Goal: Find specific page/section

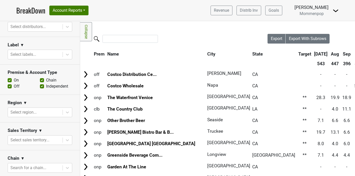
scroll to position [103, 0]
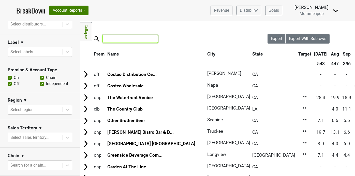
click at [120, 38] on input "search" at bounding box center [129, 39] width 55 height 8
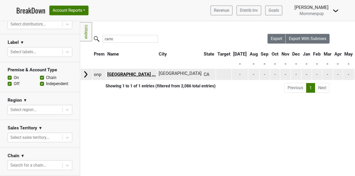
click at [142, 73] on link "[GEOGRAPHIC_DATA] ..." at bounding box center [131, 74] width 48 height 5
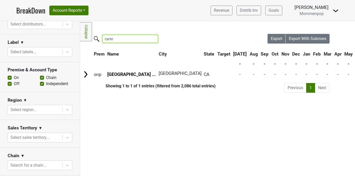
click at [125, 38] on input "carte" at bounding box center [129, 39] width 55 height 8
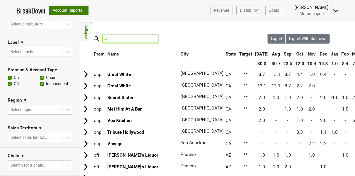
type input "v"
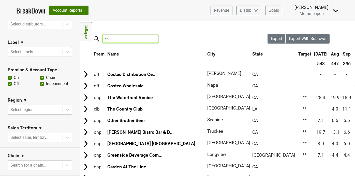
type input "c"
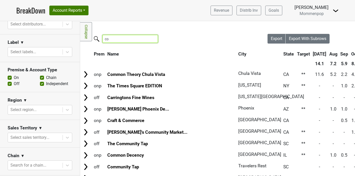
type input "c"
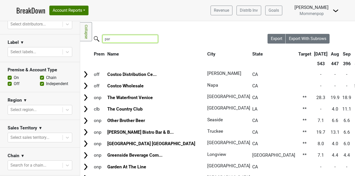
type input "para"
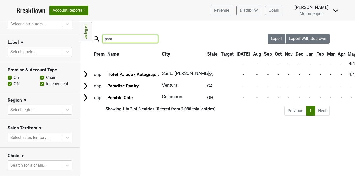
drag, startPoint x: 118, startPoint y: 40, endPoint x: 80, endPoint y: 36, distance: 38.5
click at [80, 36] on div "Reset filters Purchased Within Last... [DATE] [DATE] Nonbuy For Last... [DATE] …" at bounding box center [177, 98] width 355 height 155
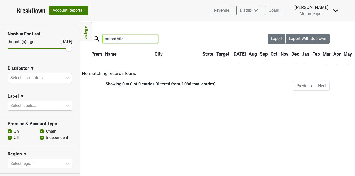
scroll to position [64, 0]
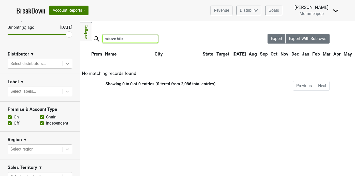
type input "misson hills"
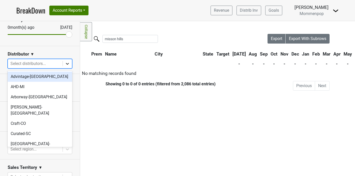
click at [68, 62] on icon at bounding box center [67, 63] width 5 height 5
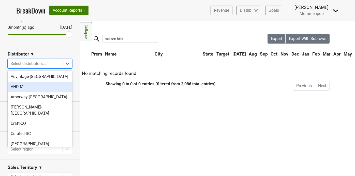
scroll to position [160, 0]
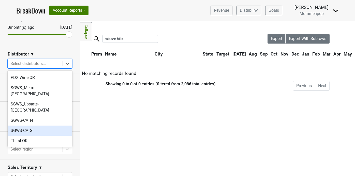
click at [37, 125] on div "SGWS-CA_S" at bounding box center [40, 130] width 65 height 10
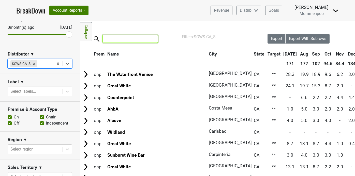
click at [125, 38] on input "search" at bounding box center [129, 39] width 55 height 8
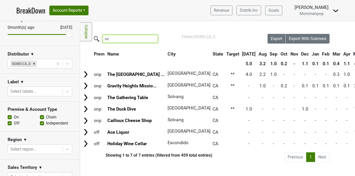
type input "m"
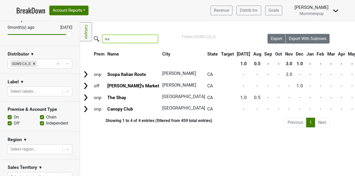
type input "w"
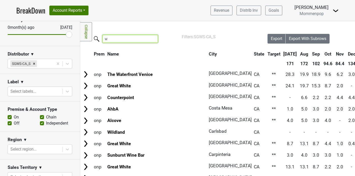
type input "w"
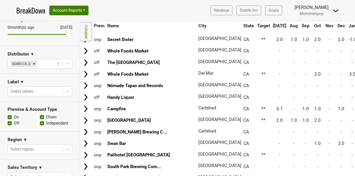
scroll to position [0, 0]
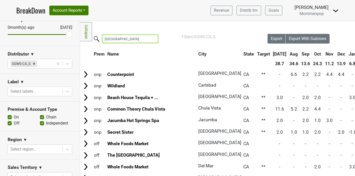
click at [123, 40] on input "[GEOGRAPHIC_DATA]" at bounding box center [129, 39] width 55 height 8
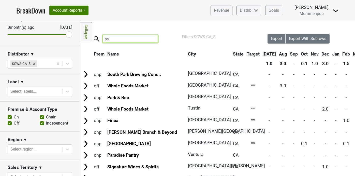
type input "p"
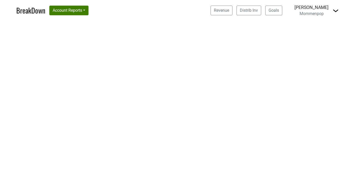
select select "CA"
